Goal: Navigation & Orientation: Find specific page/section

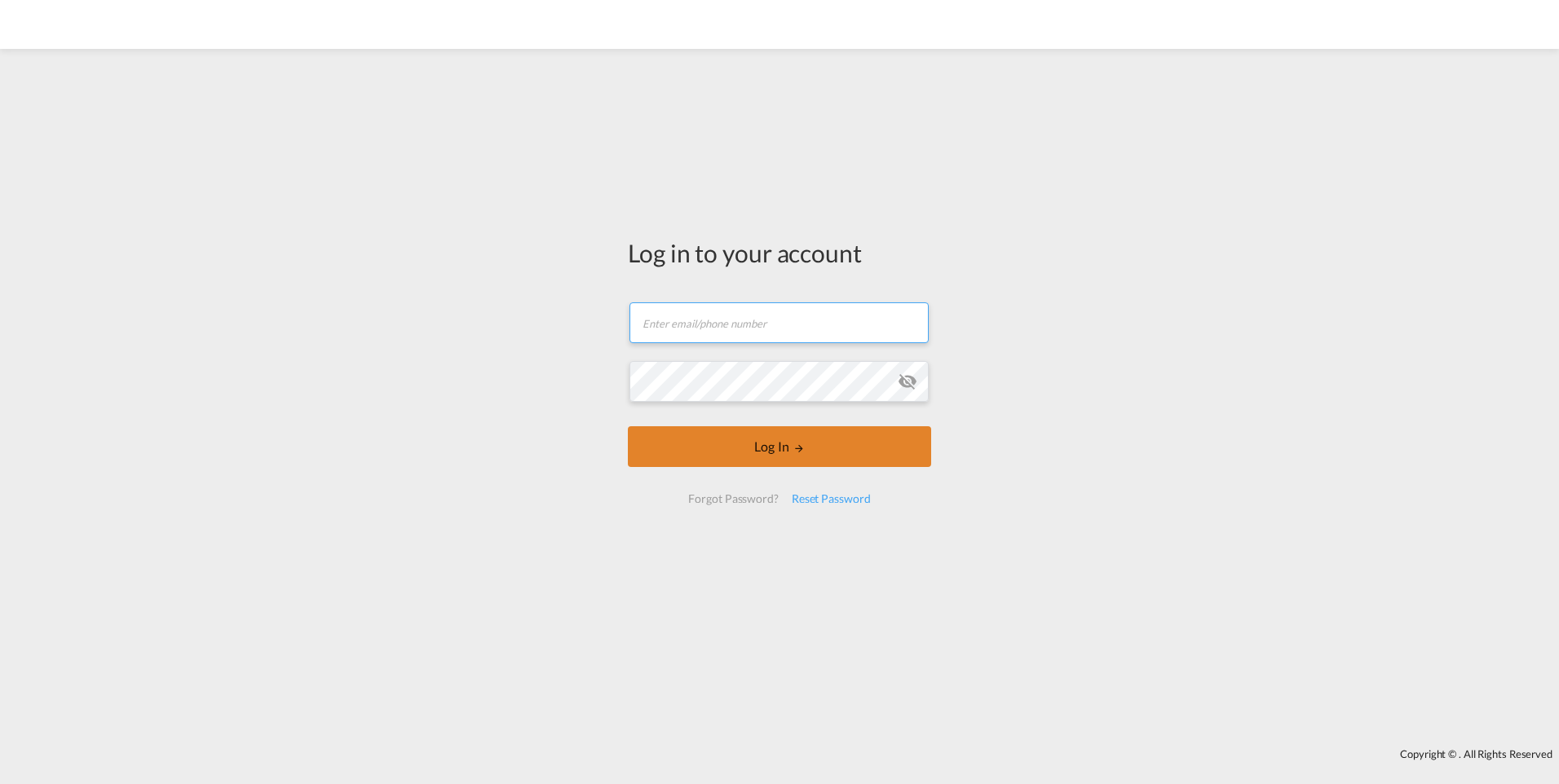
type input "[PERSON_NAME][EMAIL_ADDRESS][DOMAIN_NAME]"
click at [671, 459] on button "Log In" at bounding box center [780, 447] width 304 height 40
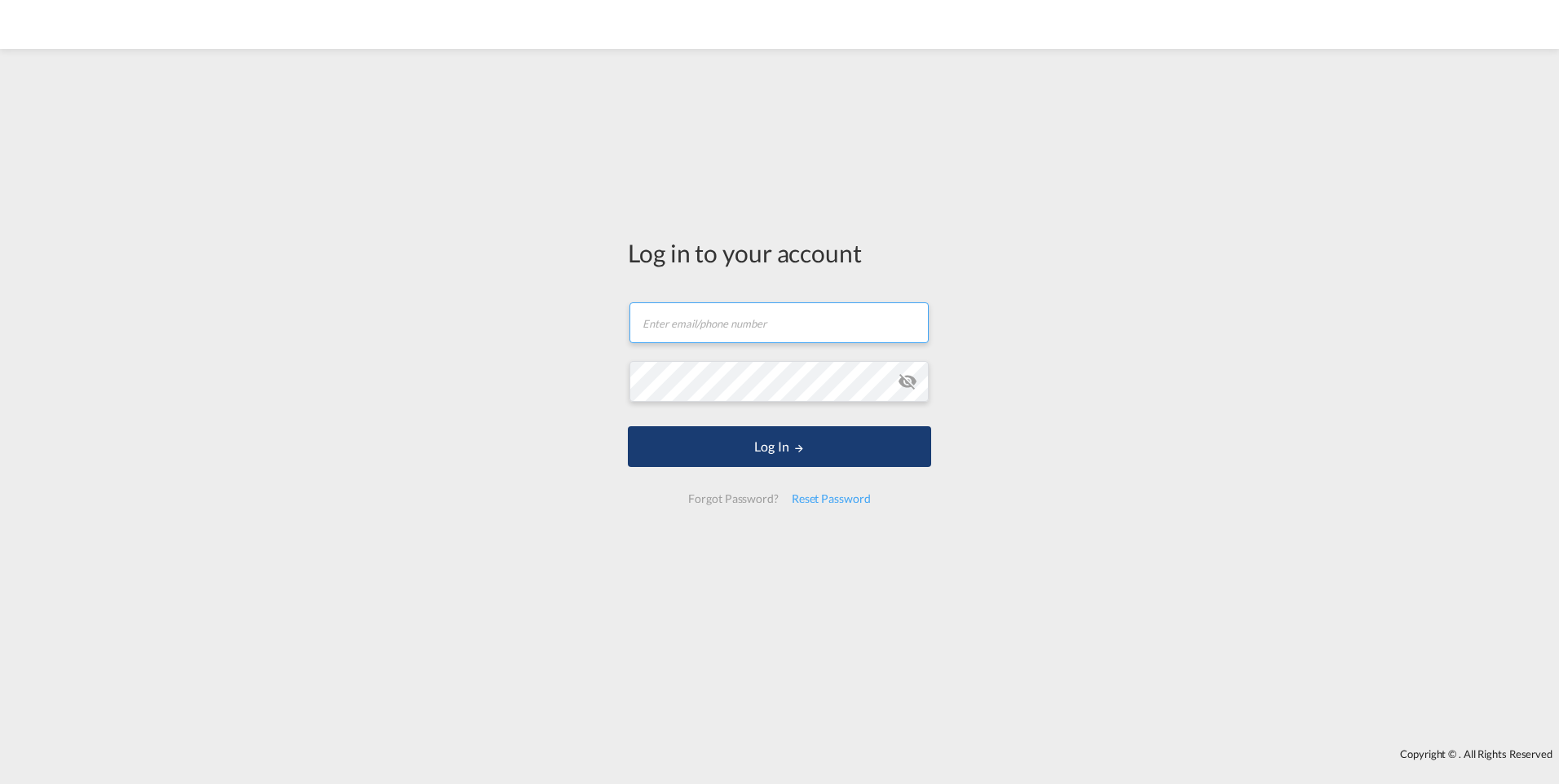
type input "[PERSON_NAME][EMAIL_ADDRESS][DOMAIN_NAME]"
click at [764, 438] on button "Log In" at bounding box center [780, 447] width 304 height 40
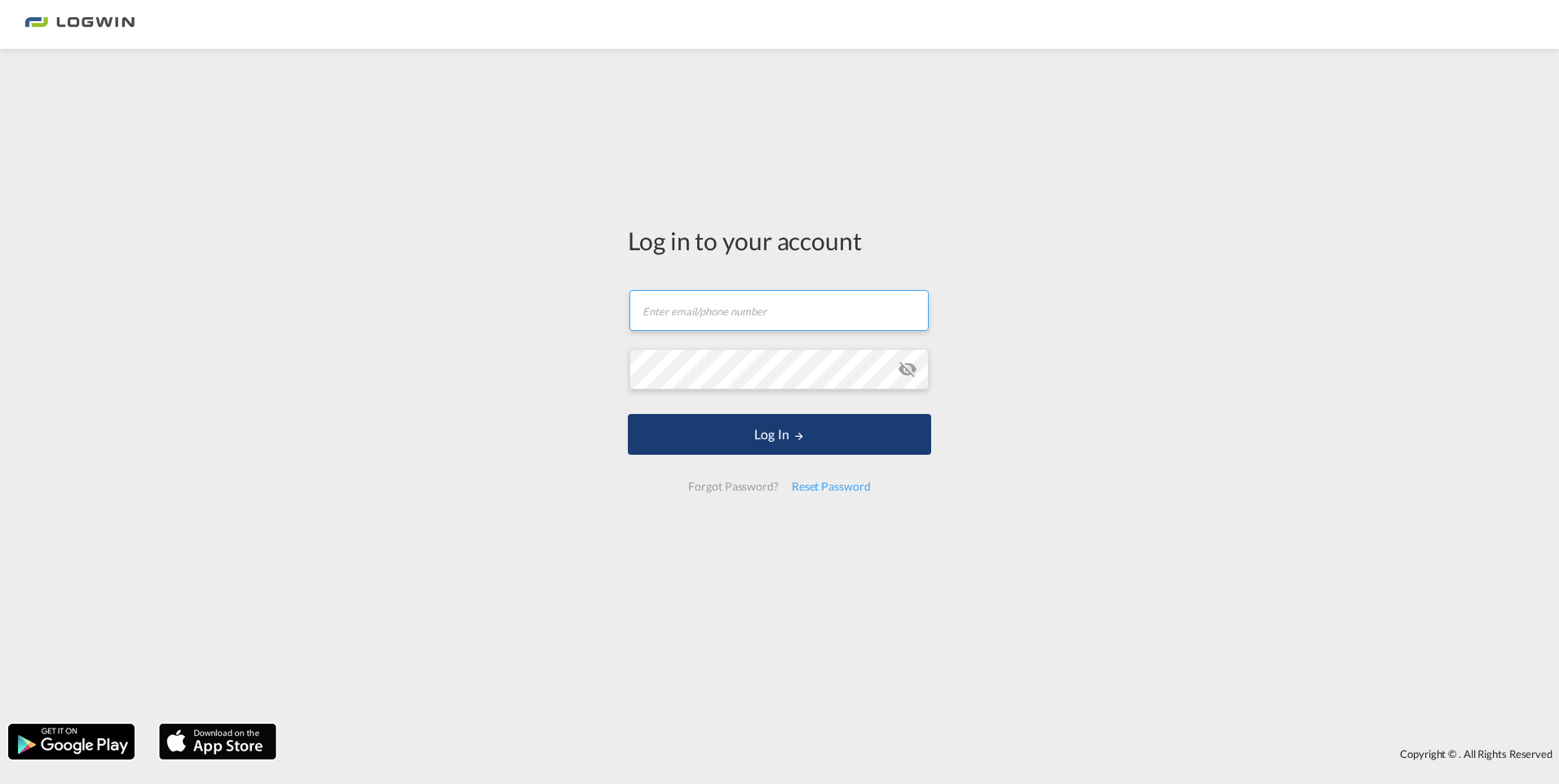
type input "[PERSON_NAME][EMAIL_ADDRESS][DOMAIN_NAME]"
click at [637, 432] on button "Log In" at bounding box center [780, 434] width 304 height 40
